Goal: Task Accomplishment & Management: Use online tool/utility

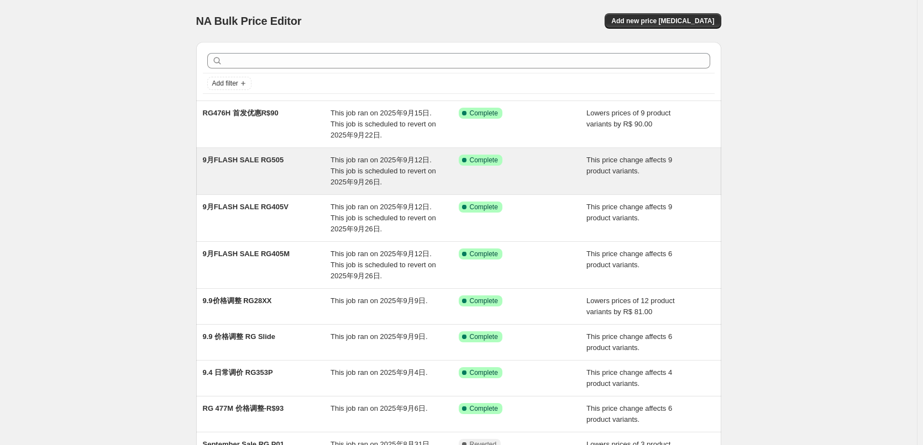
click at [287, 153] on div "9月FLASH SALE RG505 This job ran on 2025年9月12日. This job is scheduled to revert …" at bounding box center [458, 171] width 525 height 46
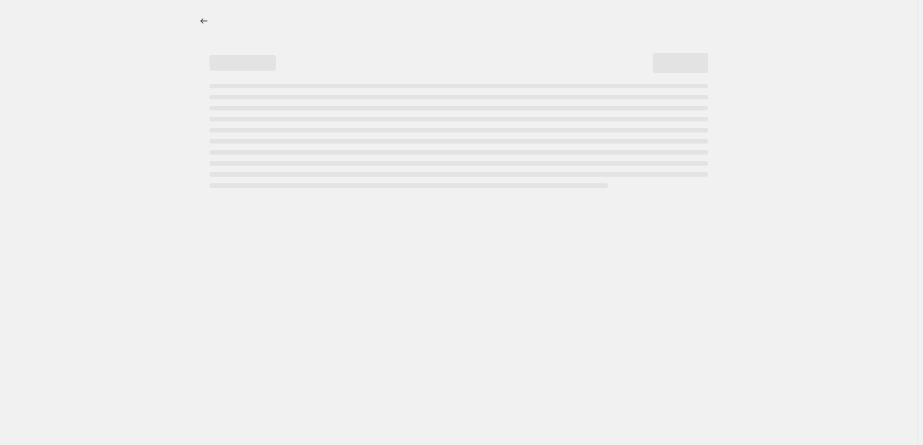
select select "pcap"
select select "no_change"
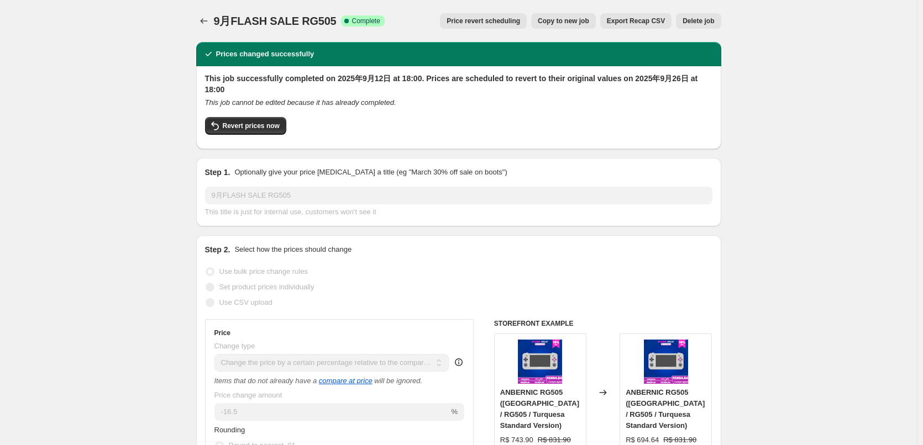
click at [694, 18] on span "Delete job" at bounding box center [697, 21] width 31 height 9
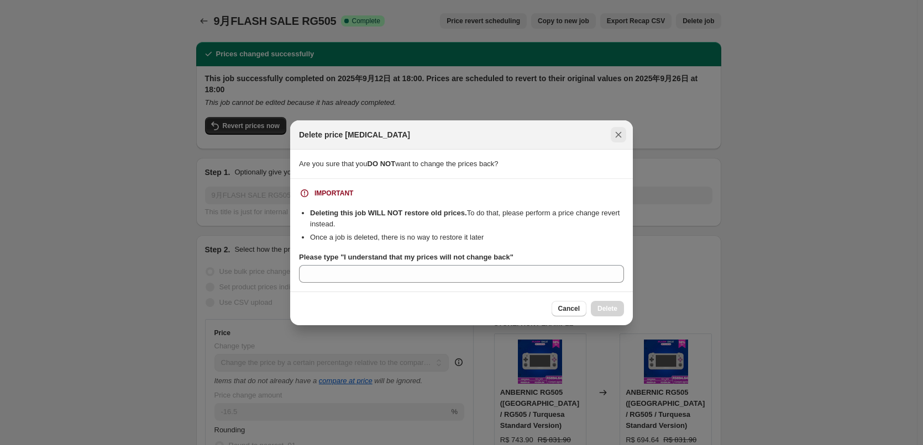
click at [618, 134] on icon "Close" at bounding box center [619, 135] width 6 height 6
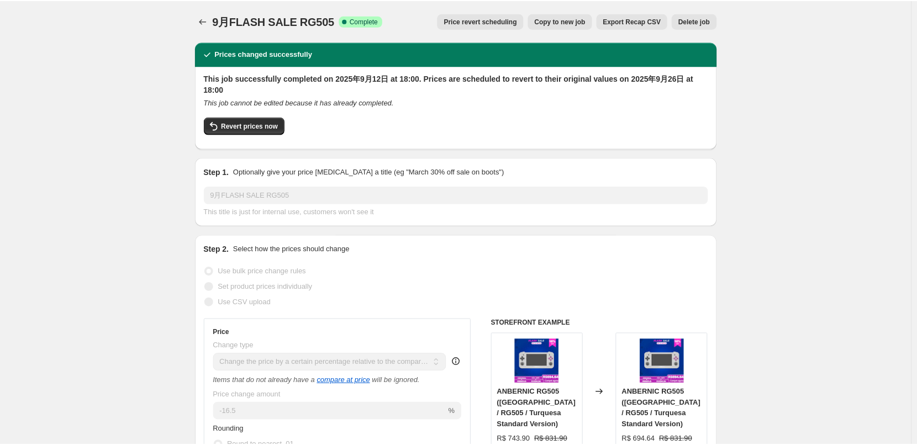
scroll to position [55, 0]
